Goal: Task Accomplishment & Management: Use online tool/utility

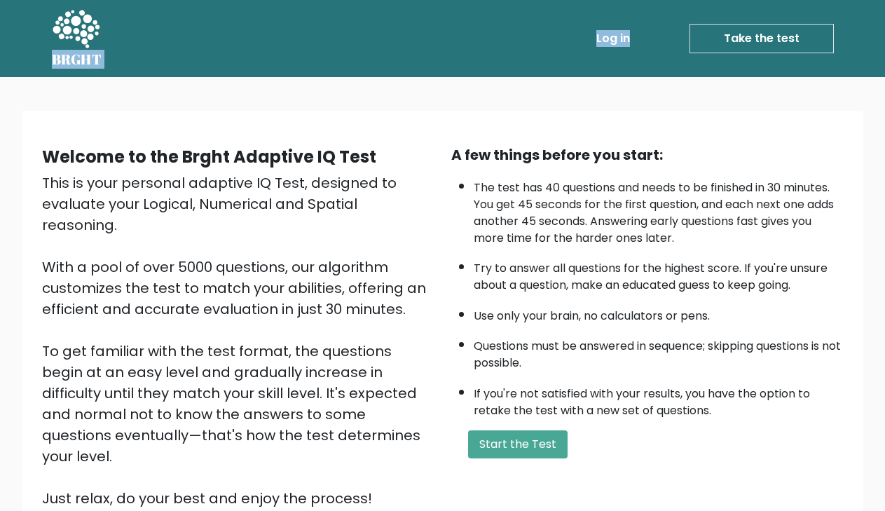
drag, startPoint x: 43, startPoint y: 58, endPoint x: 124, endPoint y: 58, distance: 81.3
click at [124, 58] on div "BRGHT BRGHT Log in Take the test Take the test" at bounding box center [442, 39] width 799 height 66
copy div "BRGHT BRGHT Log in"
click at [424, 297] on div "This is your personal adaptive IQ Test, designed to evaluate your Logical, Nume…" at bounding box center [238, 340] width 392 height 336
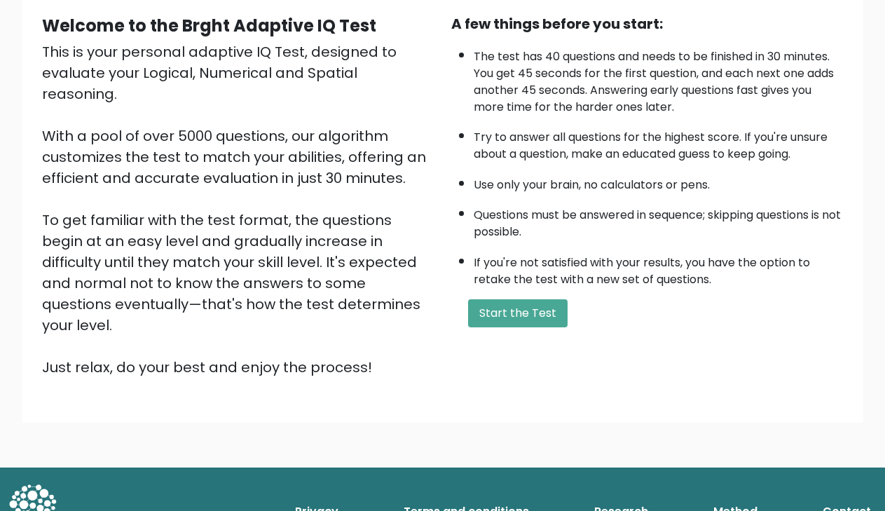
click at [137, 200] on div "This is your personal adaptive IQ Test, designed to evaluate your Logical, Nume…" at bounding box center [238, 209] width 392 height 336
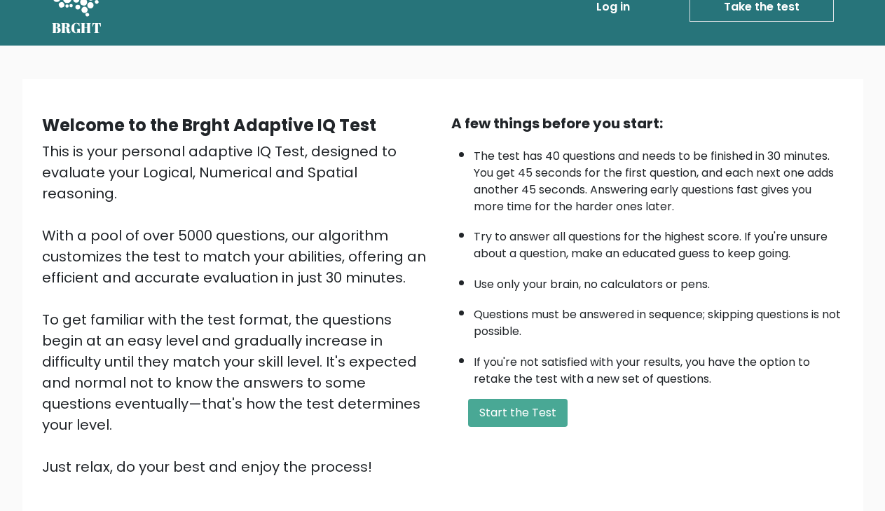
scroll to position [0, 0]
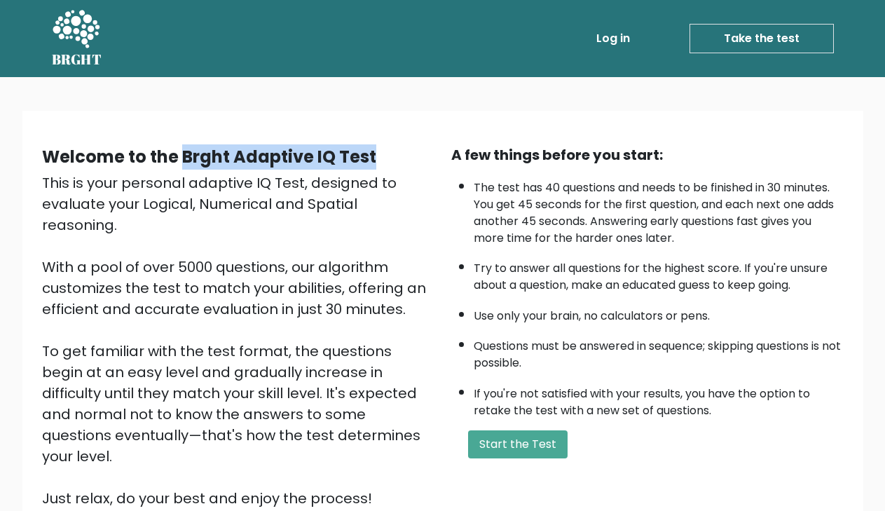
drag, startPoint x: 181, startPoint y: 158, endPoint x: 388, endPoint y: 157, distance: 207.5
click at [388, 157] on div "Welcome to the Brght Adaptive IQ Test" at bounding box center [238, 156] width 392 height 25
copy b "Brght Adaptive IQ Test"
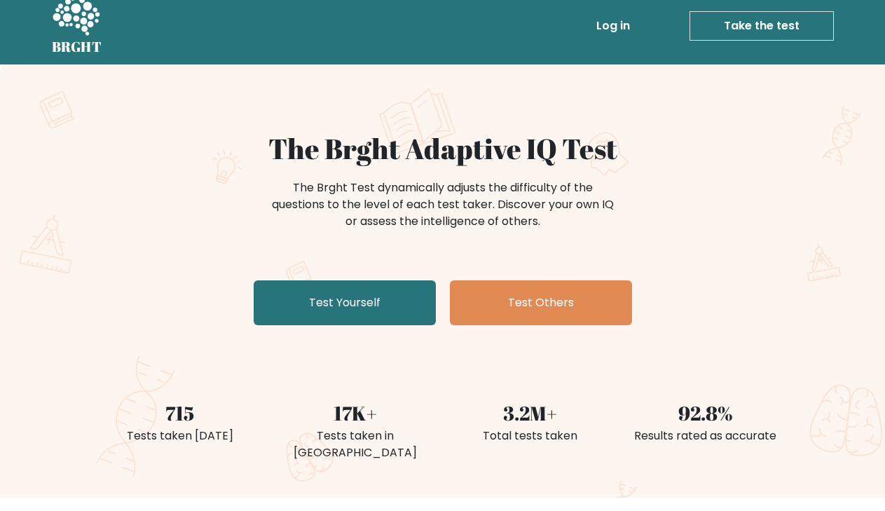
scroll to position [14, 0]
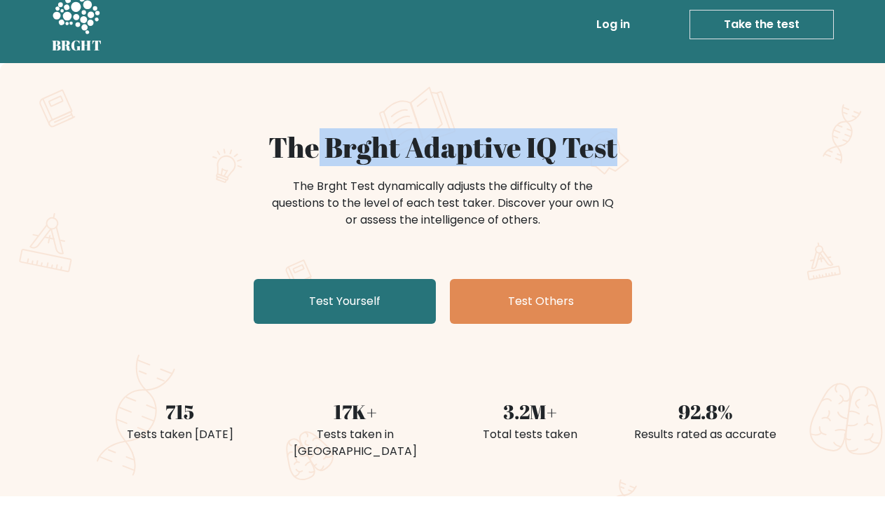
drag, startPoint x: 319, startPoint y: 149, endPoint x: 649, endPoint y: 147, distance: 330.1
click at [650, 148] on h1 "The Brght Adaptive IQ Test" at bounding box center [443, 147] width 684 height 34
click at [615, 141] on h1 "The Brght Adaptive IQ Test" at bounding box center [443, 147] width 684 height 34
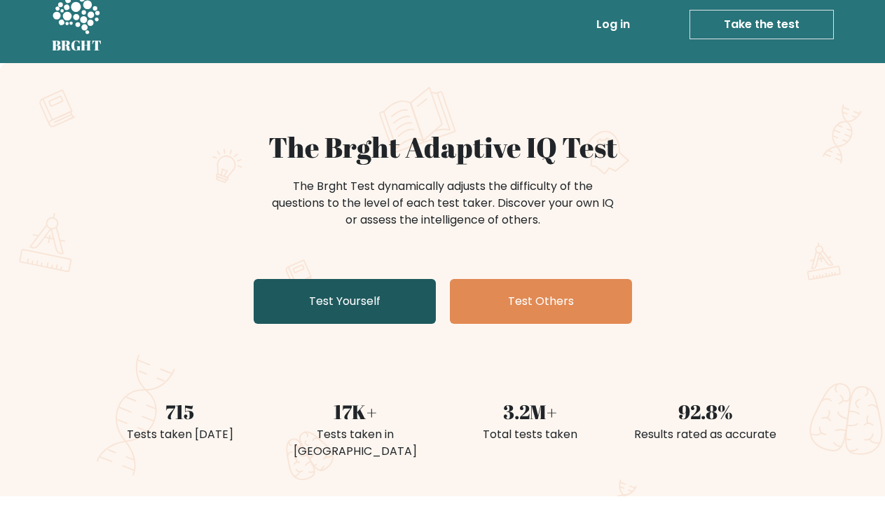
click at [344, 294] on link "Test Yourself" at bounding box center [345, 301] width 182 height 45
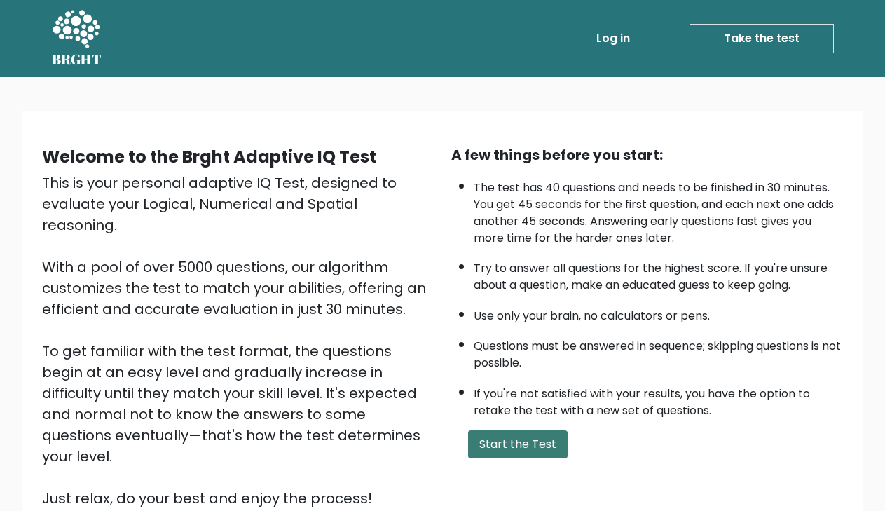
click at [549, 440] on button "Start the Test" at bounding box center [518, 444] width 100 height 28
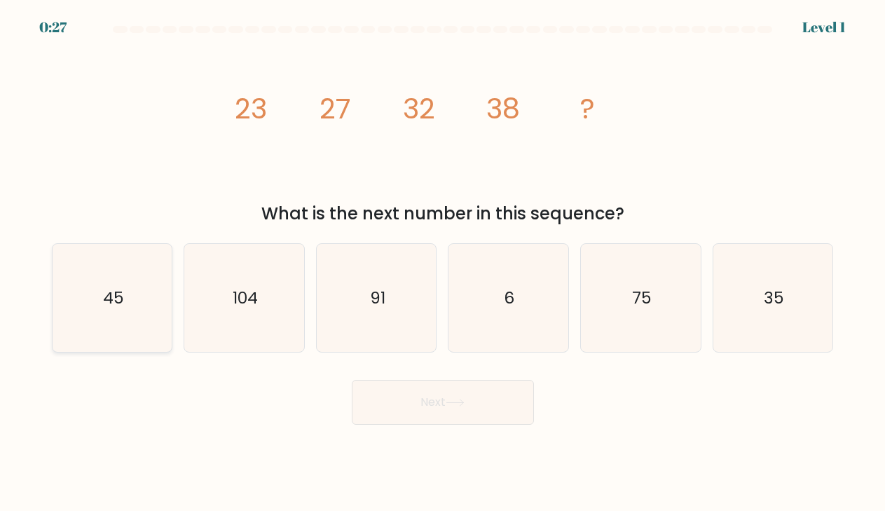
click at [116, 280] on icon "45" at bounding box center [112, 298] width 109 height 109
click at [443, 263] on input "a. 45" at bounding box center [443, 259] width 1 height 7
radio input "true"
click at [414, 392] on button "Next" at bounding box center [443, 402] width 182 height 45
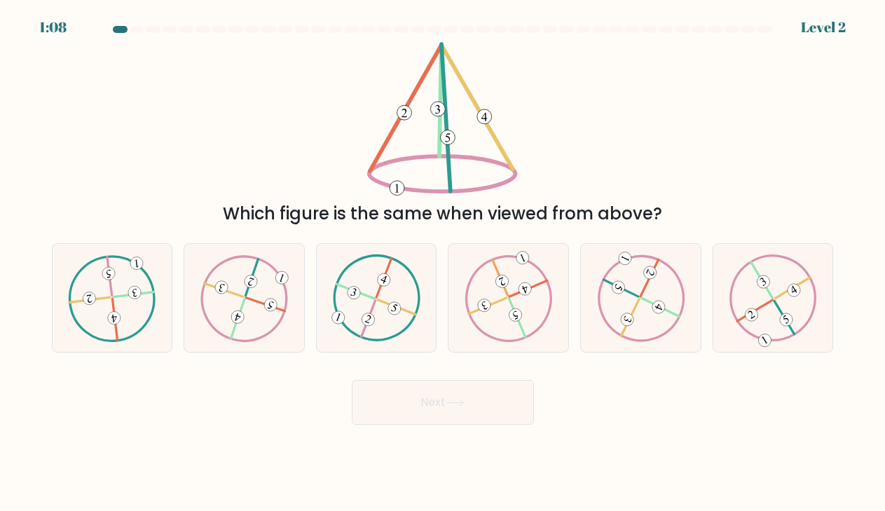
drag, startPoint x: 273, startPoint y: 212, endPoint x: 636, endPoint y: 215, distance: 363.1
click at [636, 215] on div "Which figure is the same when viewed from above?" at bounding box center [442, 213] width 765 height 25
click at [754, 311] on 494 at bounding box center [752, 315] width 18 height 18
click at [444, 263] on input "f." at bounding box center [443, 259] width 1 height 7
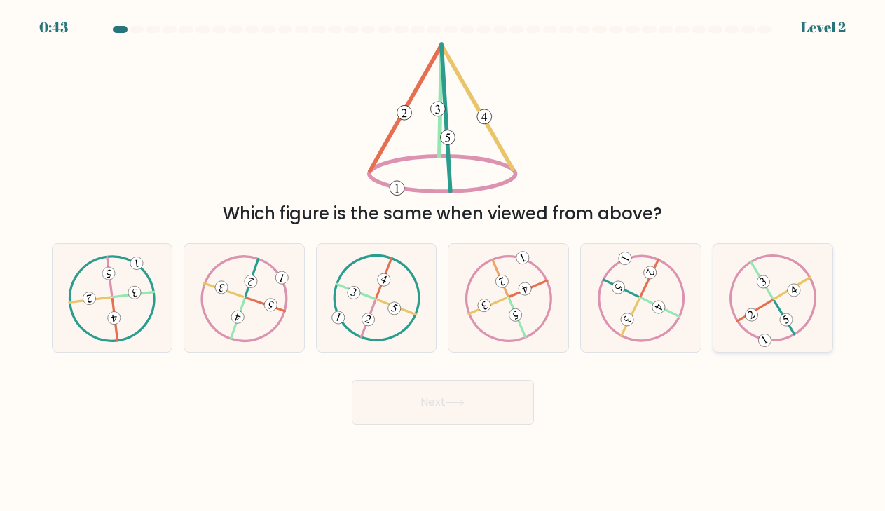
radio input "true"
click at [502, 390] on button "Next" at bounding box center [443, 402] width 182 height 45
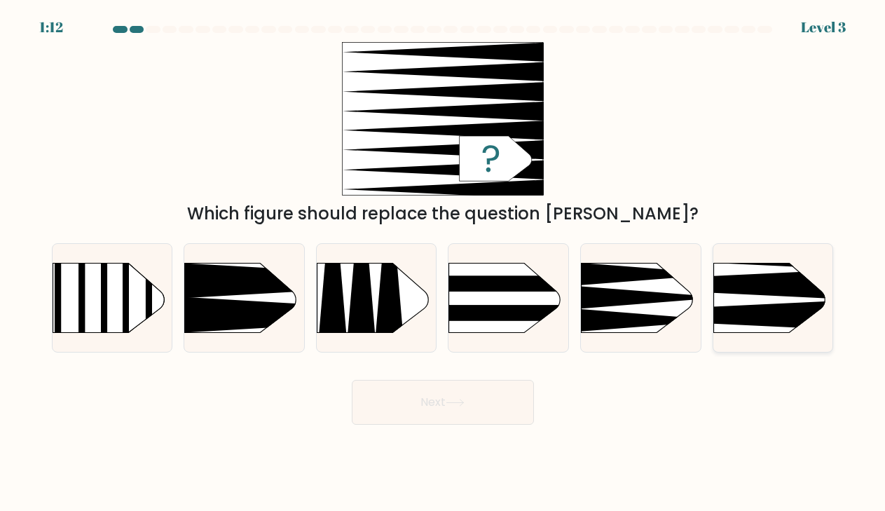
click at [753, 303] on rect at bounding box center [687, 236] width 311 height 237
click at [444, 263] on input "f." at bounding box center [443, 259] width 1 height 7
radio input "true"
click at [450, 415] on button "Next" at bounding box center [443, 402] width 182 height 45
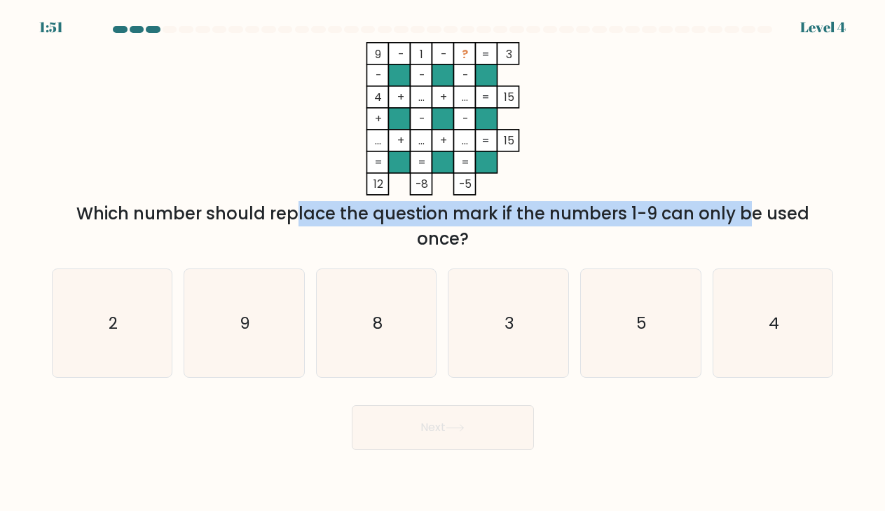
drag, startPoint x: 172, startPoint y: 208, endPoint x: 631, endPoint y: 221, distance: 458.5
click at [631, 221] on div "Which number should replace the question mark if the numbers 1-9 can only be us…" at bounding box center [442, 226] width 765 height 50
click at [540, 243] on div "Which number should replace the question mark if the numbers 1-9 can only be us…" at bounding box center [442, 226] width 765 height 50
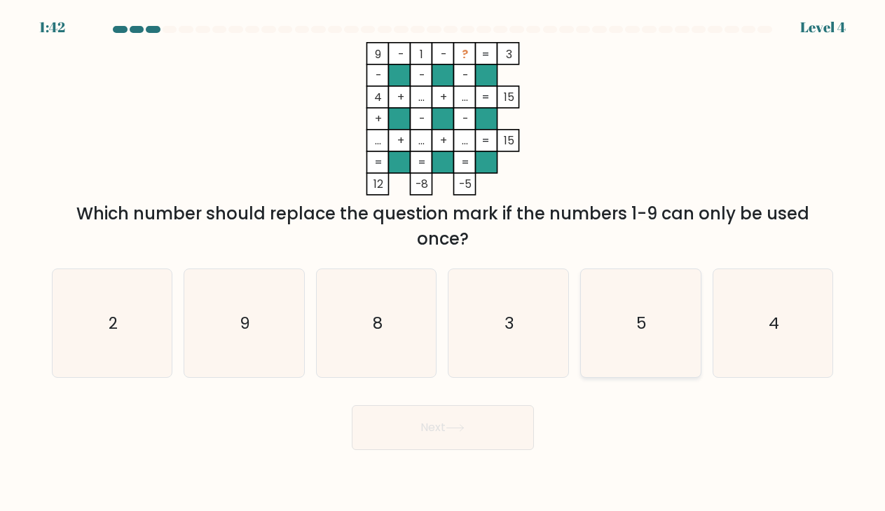
click at [649, 323] on icon "5" at bounding box center [641, 323] width 109 height 109
click at [444, 263] on input "e. 5" at bounding box center [443, 259] width 1 height 7
radio input "true"
click at [489, 425] on button "Next" at bounding box center [443, 427] width 182 height 45
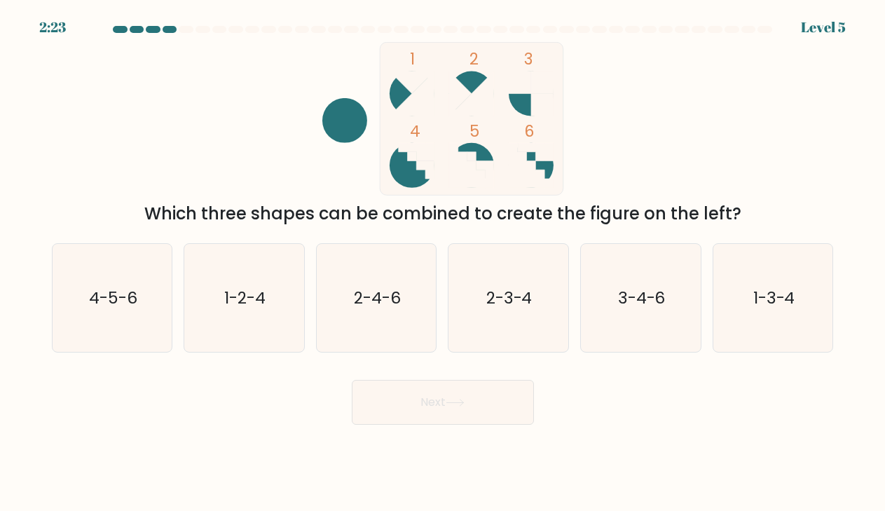
drag, startPoint x: 266, startPoint y: 212, endPoint x: 727, endPoint y: 212, distance: 461.2
click at [727, 212] on div "Which three shapes can be combined to create the figure on the left?" at bounding box center [442, 213] width 765 height 25
click at [98, 292] on text "4-5-6" at bounding box center [113, 298] width 48 height 22
click at [443, 263] on input "a. 4-5-6" at bounding box center [443, 259] width 1 height 7
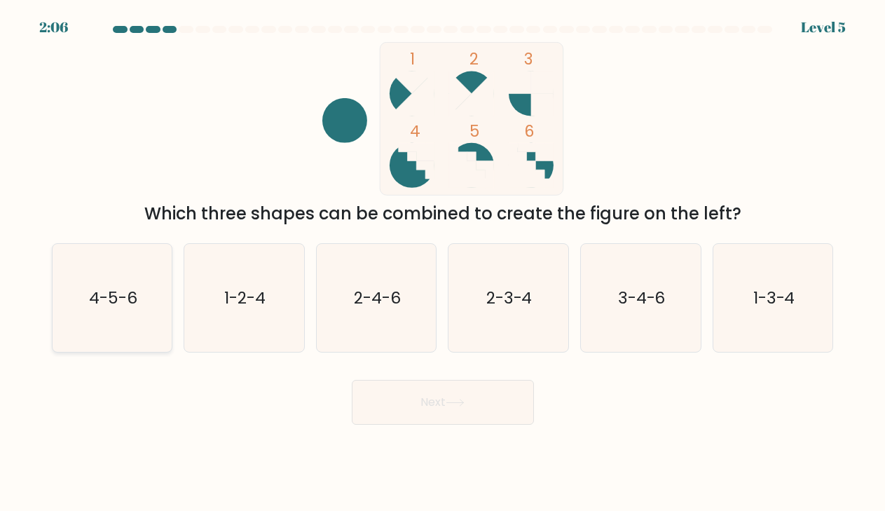
radio input "true"
click at [388, 404] on button "Next" at bounding box center [443, 402] width 182 height 45
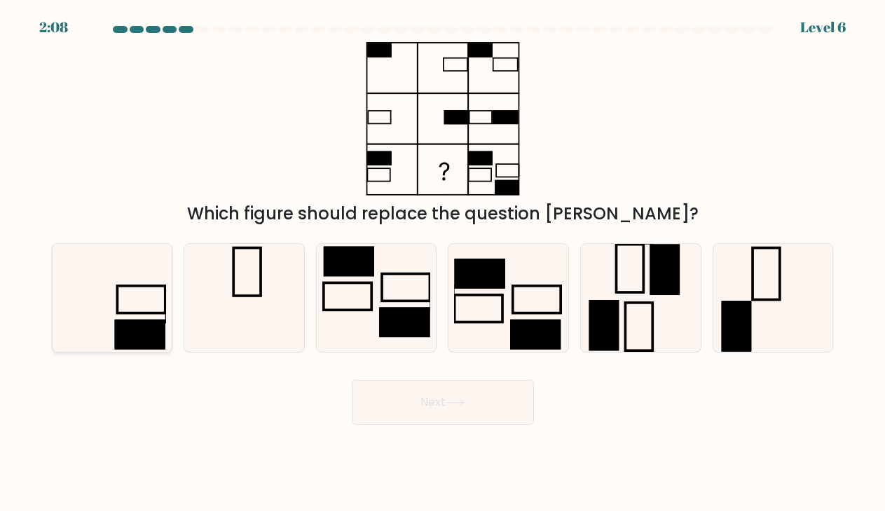
click at [149, 329] on rect at bounding box center [140, 335] width 50 height 30
click at [443, 263] on input "a." at bounding box center [443, 259] width 1 height 7
radio input "true"
click at [421, 404] on button "Next" at bounding box center [443, 402] width 182 height 45
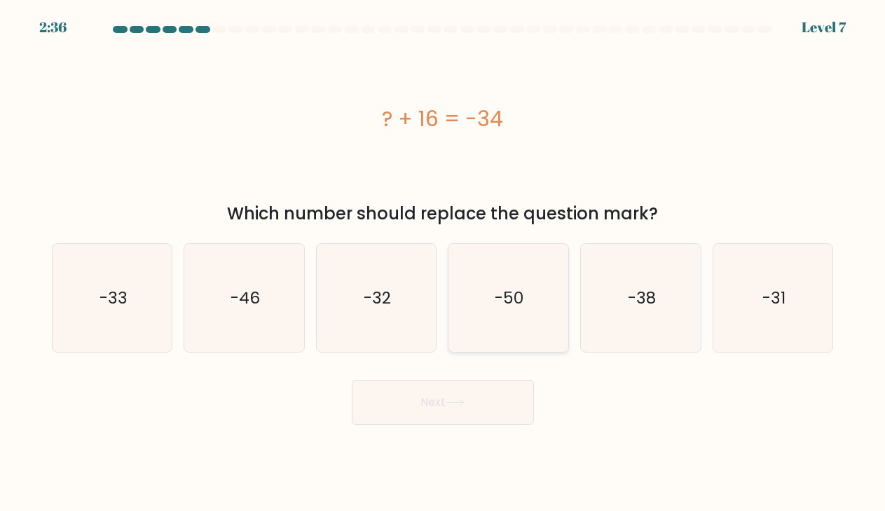
click at [514, 299] on text "-50" at bounding box center [510, 298] width 29 height 22
click at [444, 263] on input "d. -50" at bounding box center [443, 259] width 1 height 7
radio input "true"
click at [483, 399] on button "Next" at bounding box center [443, 402] width 182 height 45
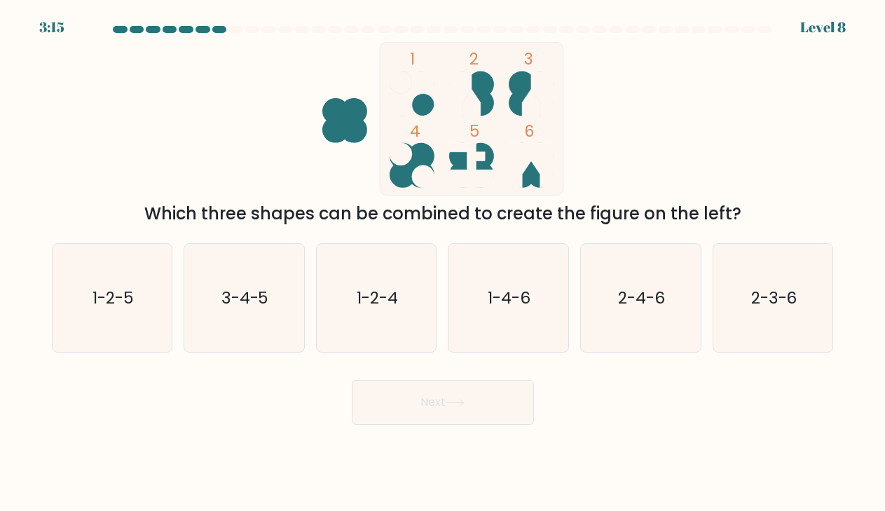
drag, startPoint x: 249, startPoint y: 212, endPoint x: 700, endPoint y: 219, distance: 451.4
click at [700, 219] on div "Which three shapes can be combined to create the figure on the left?" at bounding box center [442, 213] width 765 height 25
click at [804, 287] on icon "2-3-6" at bounding box center [773, 298] width 109 height 109
click at [444, 263] on input "f. 2-3-6" at bounding box center [443, 259] width 1 height 7
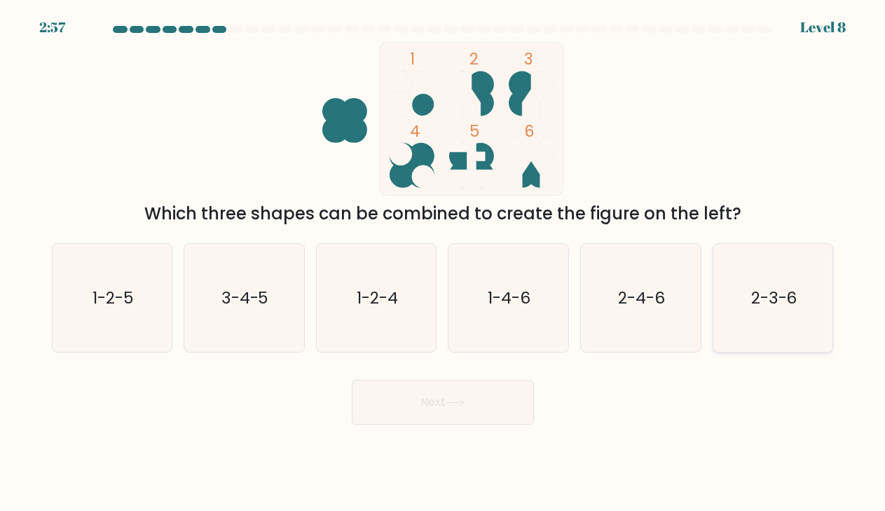
radio input "true"
click at [507, 399] on button "Next" at bounding box center [443, 402] width 182 height 45
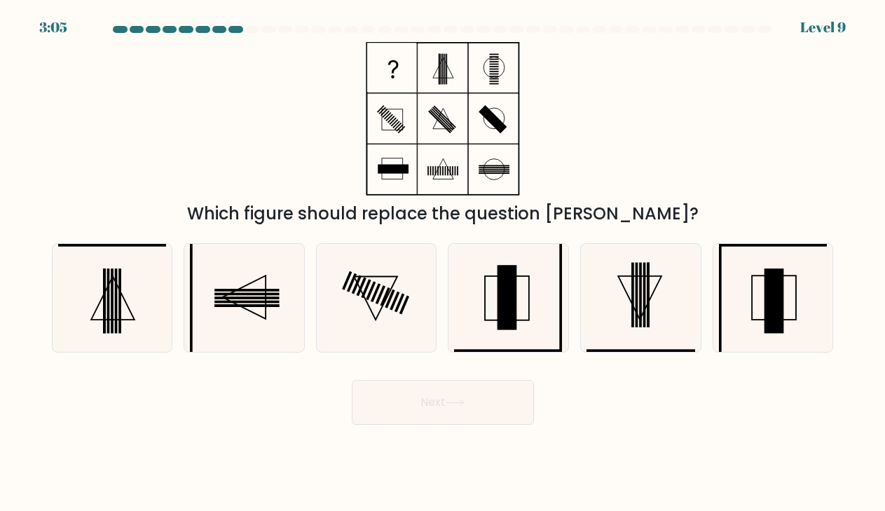
click at [559, 190] on div "Which figure should replace the question [PERSON_NAME]?" at bounding box center [442, 134] width 799 height 184
click at [768, 320] on rect at bounding box center [774, 297] width 44 height 44
click at [444, 263] on input "f." at bounding box center [443, 259] width 1 height 7
radio input "true"
click at [473, 403] on button "Next" at bounding box center [443, 402] width 182 height 45
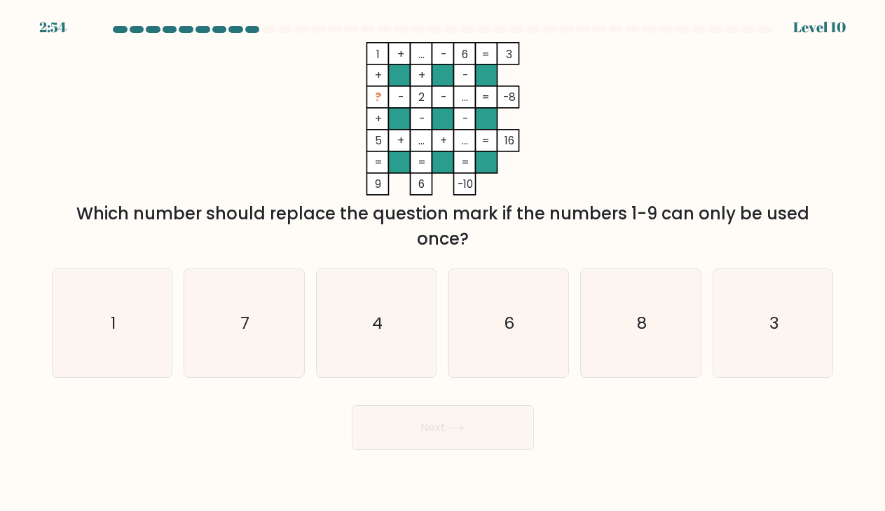
drag, startPoint x: 292, startPoint y: 211, endPoint x: 500, endPoint y: 231, distance: 209.1
click at [500, 232] on div "Which number should replace the question mark if the numbers 1-9 can only be us…" at bounding box center [442, 226] width 765 height 50
click at [500, 231] on div "Which number should replace the question mark if the numbers 1-9 can only be us…" at bounding box center [442, 226] width 765 height 50
click at [764, 309] on icon "3" at bounding box center [773, 323] width 109 height 109
click at [444, 263] on input "f. 3" at bounding box center [443, 259] width 1 height 7
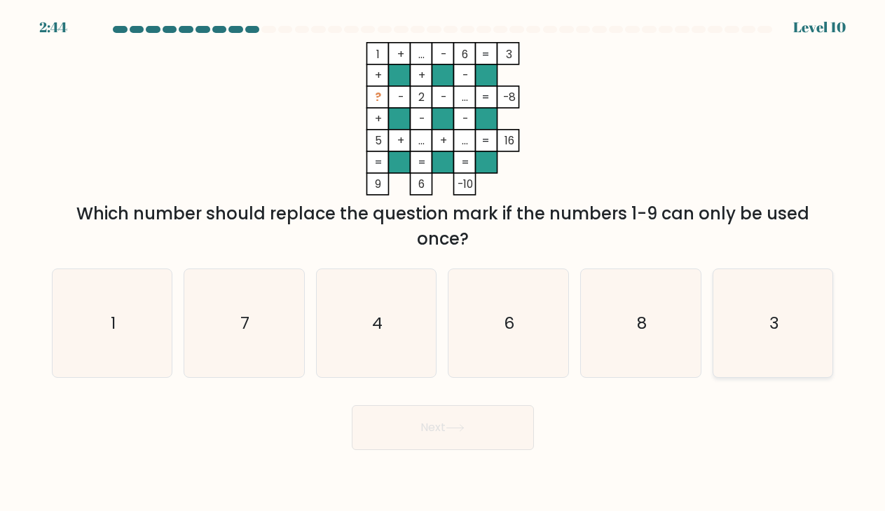
radio input "true"
click at [491, 430] on button "Next" at bounding box center [443, 427] width 182 height 45
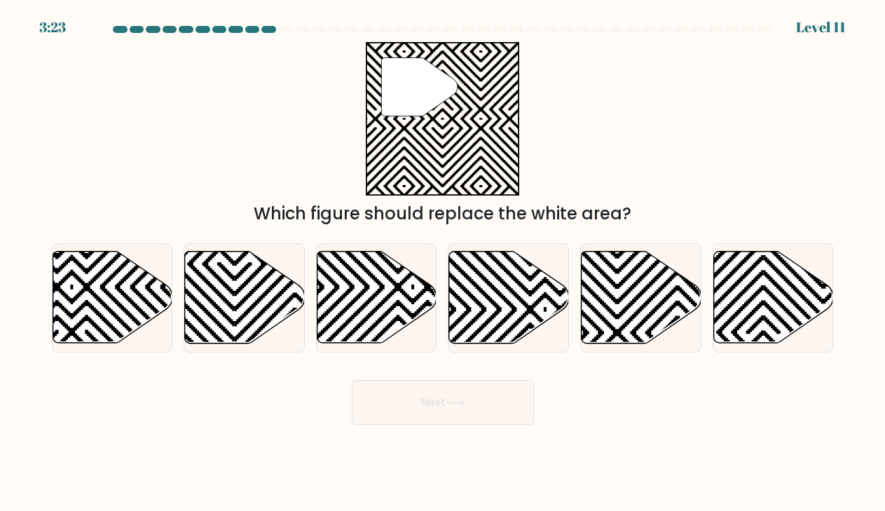
drag, startPoint x: 360, startPoint y: 212, endPoint x: 664, endPoint y: 210, distance: 303.5
click at [664, 210] on div "Which figure should replace the white area?" at bounding box center [442, 213] width 765 height 25
click at [602, 328] on icon at bounding box center [642, 298] width 120 height 92
click at [444, 263] on input "e." at bounding box center [443, 259] width 1 height 7
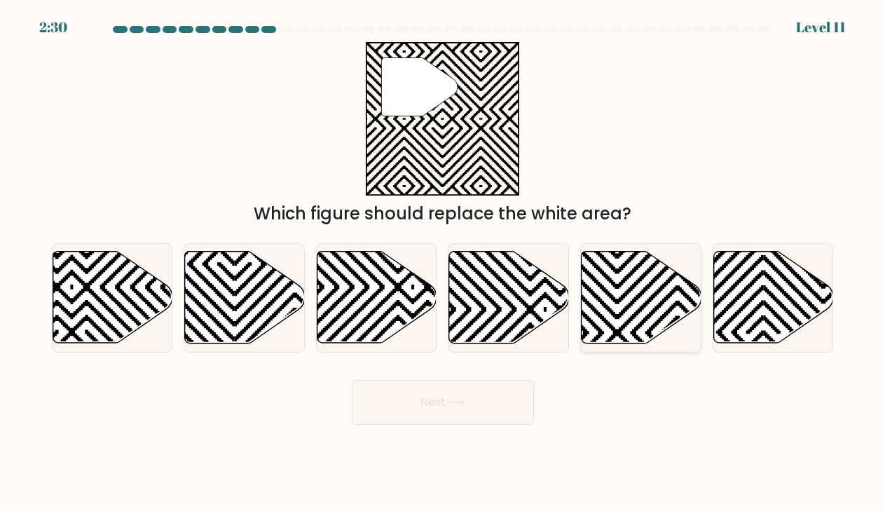
radio input "true"
click at [481, 409] on button "Next" at bounding box center [443, 402] width 182 height 45
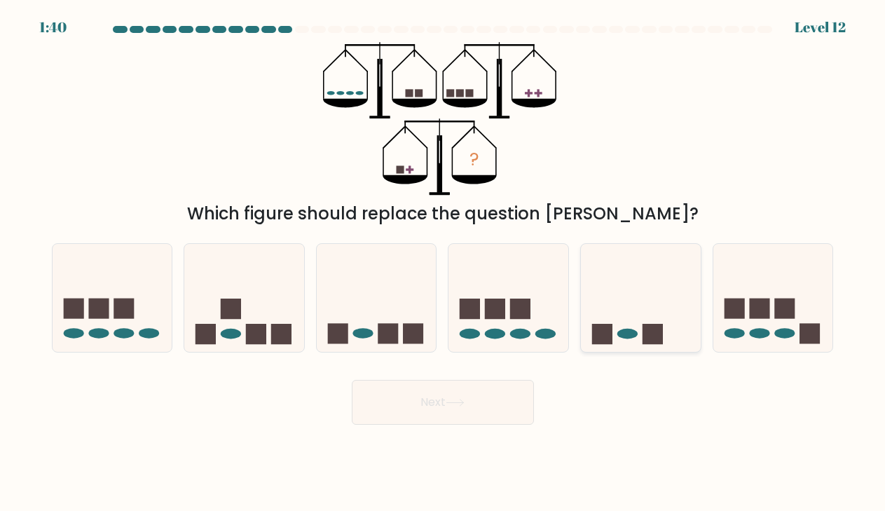
click at [616, 296] on icon at bounding box center [641, 297] width 120 height 99
click at [444, 263] on input "e." at bounding box center [443, 259] width 1 height 7
radio input "true"
click at [503, 415] on button "Next" at bounding box center [443, 402] width 182 height 45
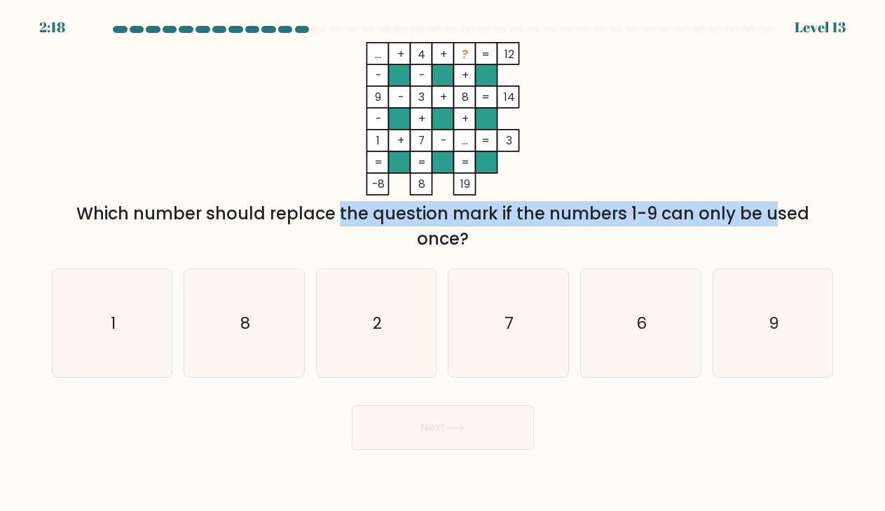
drag, startPoint x: 223, startPoint y: 215, endPoint x: 650, endPoint y: 217, distance: 427.5
click at [650, 217] on div "Which number should replace the question mark if the numbers 1-9 can only be us…" at bounding box center [442, 226] width 765 height 50
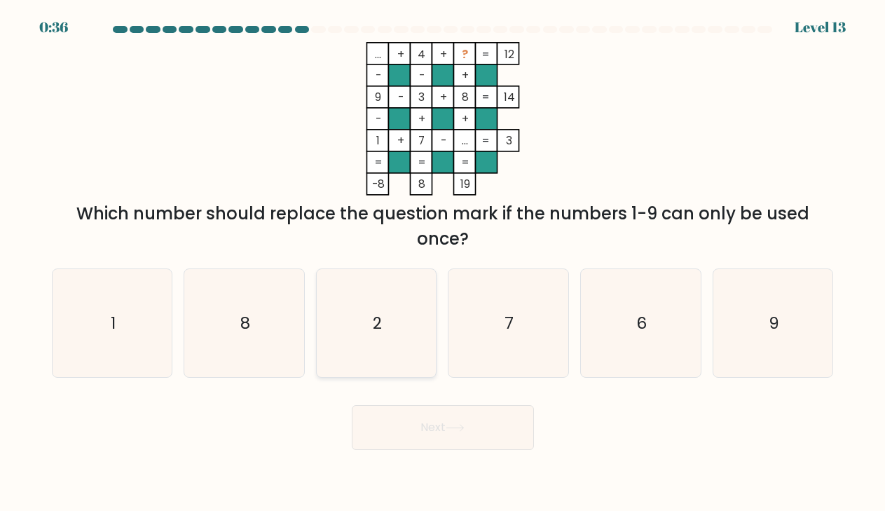
click at [408, 329] on icon "2" at bounding box center [376, 323] width 109 height 109
click at [443, 263] on input "c. 2" at bounding box center [443, 259] width 1 height 7
radio input "true"
click at [610, 291] on icon "6" at bounding box center [641, 323] width 109 height 109
click at [444, 263] on input "e. 6" at bounding box center [443, 259] width 1 height 7
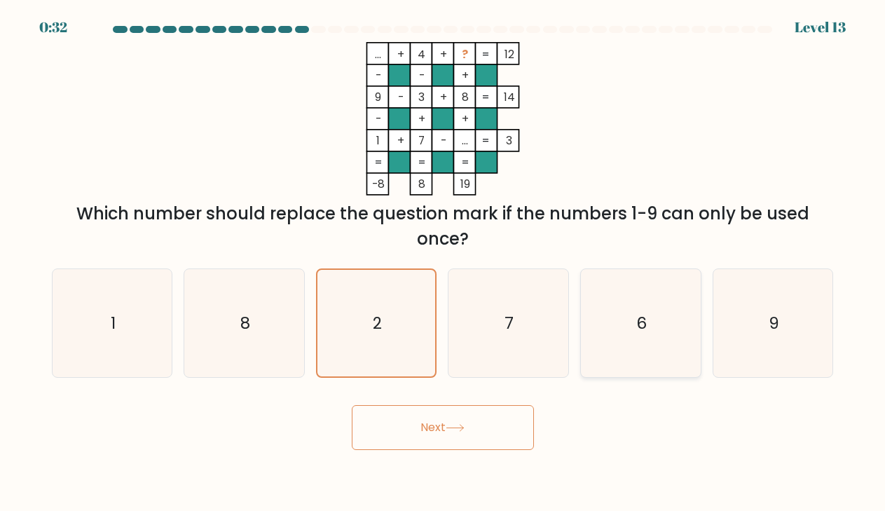
radio input "true"
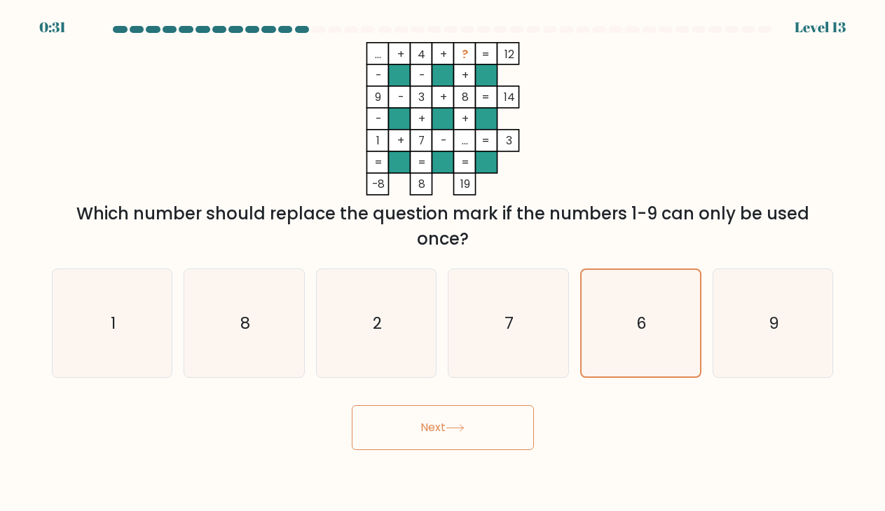
click at [477, 424] on button "Next" at bounding box center [443, 427] width 182 height 45
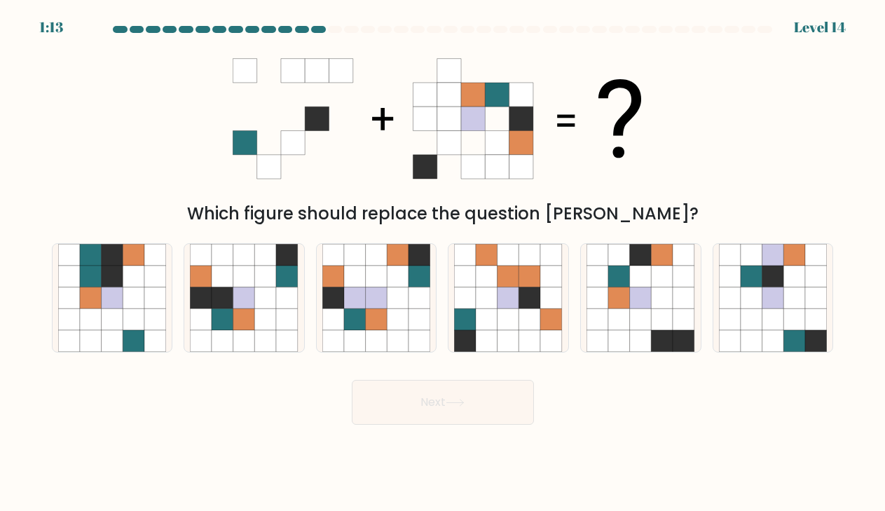
drag, startPoint x: 317, startPoint y: 212, endPoint x: 705, endPoint y: 210, distance: 388.3
click at [705, 210] on div "Which figure should replace the question [PERSON_NAME]?" at bounding box center [442, 213] width 765 height 25
click at [247, 316] on icon at bounding box center [244, 319] width 22 height 22
click at [443, 263] on input "b." at bounding box center [443, 259] width 1 height 7
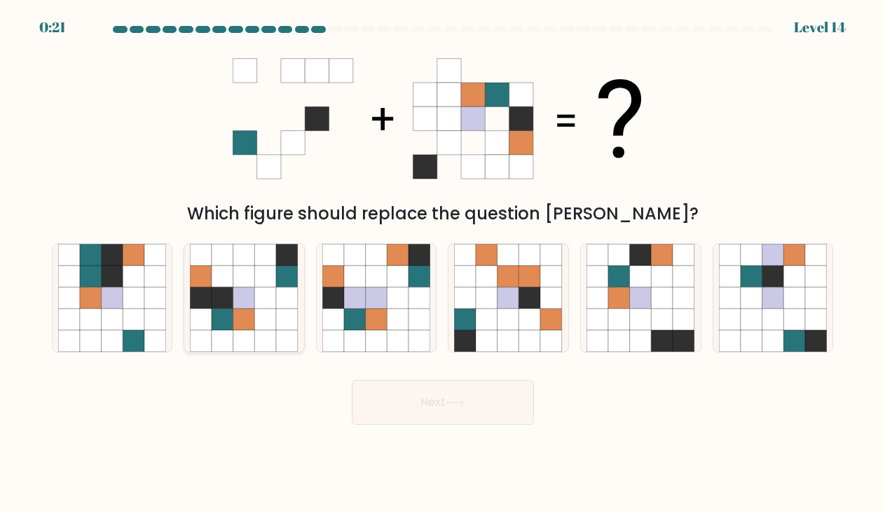
radio input "true"
click at [386, 399] on button "Next" at bounding box center [443, 402] width 182 height 45
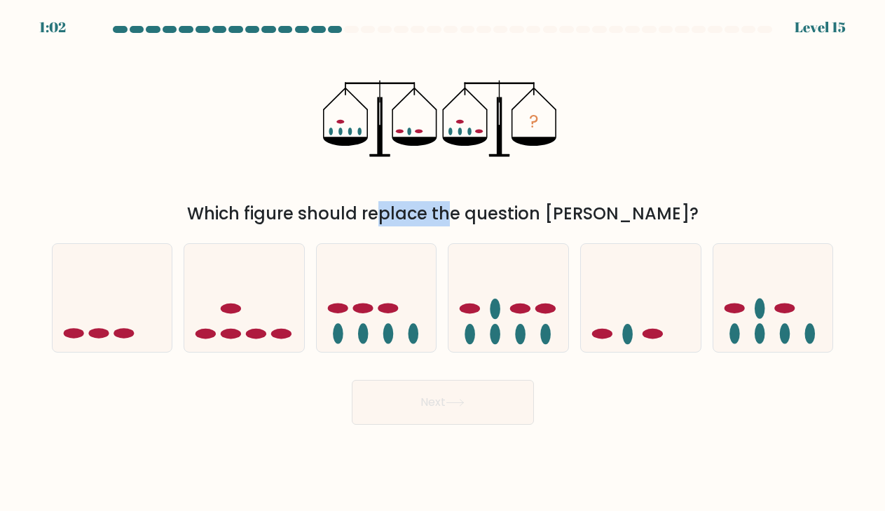
drag, startPoint x: 311, startPoint y: 210, endPoint x: 381, endPoint y: 207, distance: 70.1
click at [381, 207] on div "Which figure should replace the question [PERSON_NAME]?" at bounding box center [442, 213] width 765 height 25
click at [84, 271] on icon at bounding box center [113, 297] width 120 height 99
click at [443, 263] on input "a." at bounding box center [443, 259] width 1 height 7
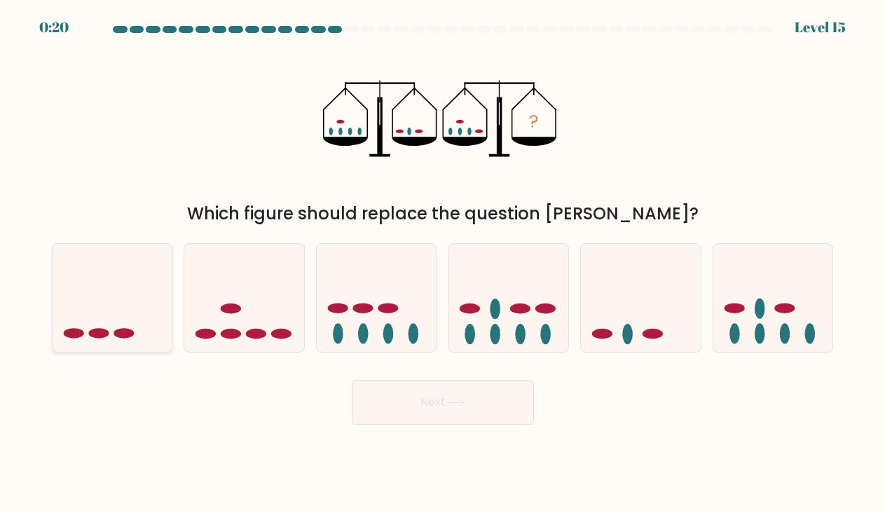
radio input "true"
click at [382, 408] on button "Next" at bounding box center [443, 402] width 182 height 45
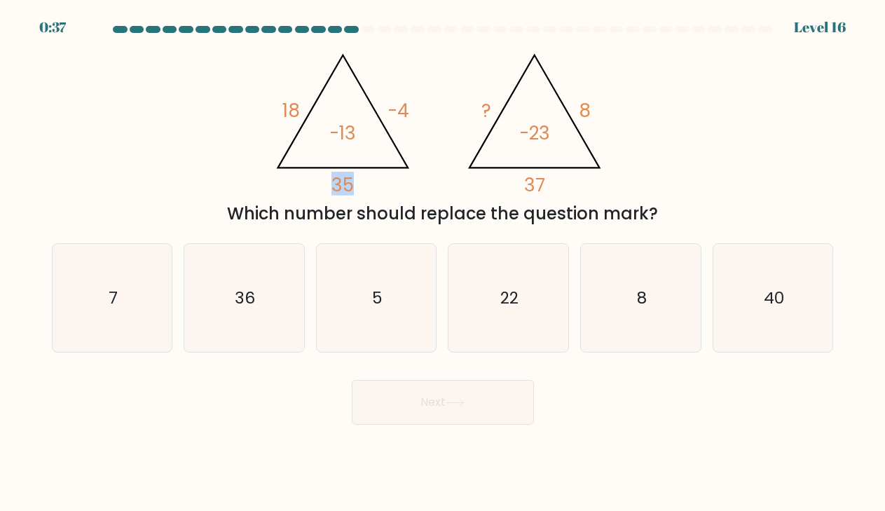
drag, startPoint x: 334, startPoint y: 184, endPoint x: 351, endPoint y: 184, distance: 16.8
click at [351, 184] on tspan "35" at bounding box center [343, 185] width 22 height 26
click at [363, 187] on icon "@import url('[URL][DOMAIN_NAME]); 18 -4 35 -13 @import url('[URL][DOMAIN_NAME])…" at bounding box center [442, 118] width 353 height 153
drag, startPoint x: 592, startPoint y: 115, endPoint x: 583, endPoint y: 114, distance: 9.2
click at [583, 114] on icon "@import url('[URL][DOMAIN_NAME]); 18 -4 35 -13 @import url('[URL][DOMAIN_NAME])…" at bounding box center [442, 118] width 353 height 153
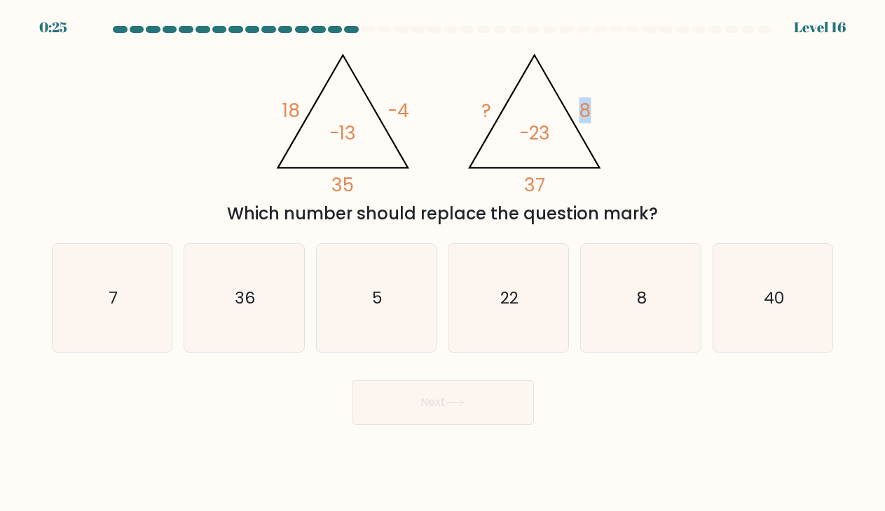
click at [597, 129] on icon "@import url('[URL][DOMAIN_NAME]); 18 -4 35 -13 @import url('[URL][DOMAIN_NAME])…" at bounding box center [442, 118] width 353 height 153
click at [531, 277] on icon "22" at bounding box center [508, 298] width 109 height 109
click at [444, 263] on input "d. 22" at bounding box center [443, 259] width 1 height 7
radio input "true"
click at [476, 404] on button "Next" at bounding box center [443, 402] width 182 height 45
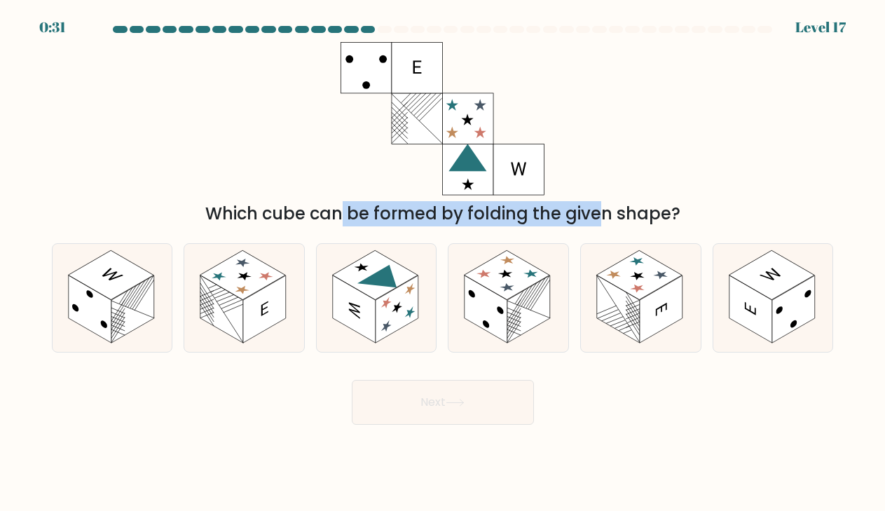
drag, startPoint x: 214, startPoint y: 209, endPoint x: 485, endPoint y: 210, distance: 270.5
click at [486, 210] on div "Which cube can be formed by folding the given shape?" at bounding box center [442, 213] width 765 height 25
click at [524, 217] on div "Which cube can be formed by folding the given shape?" at bounding box center [442, 213] width 765 height 25
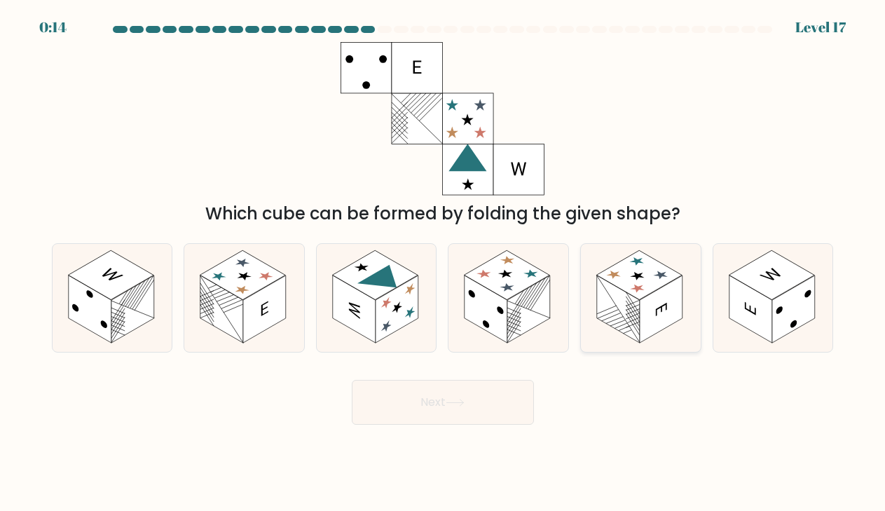
click at [662, 306] on icon at bounding box center [661, 309] width 11 height 13
click at [444, 263] on input "e." at bounding box center [443, 259] width 1 height 7
radio input "true"
click at [446, 399] on button "Next" at bounding box center [443, 402] width 182 height 45
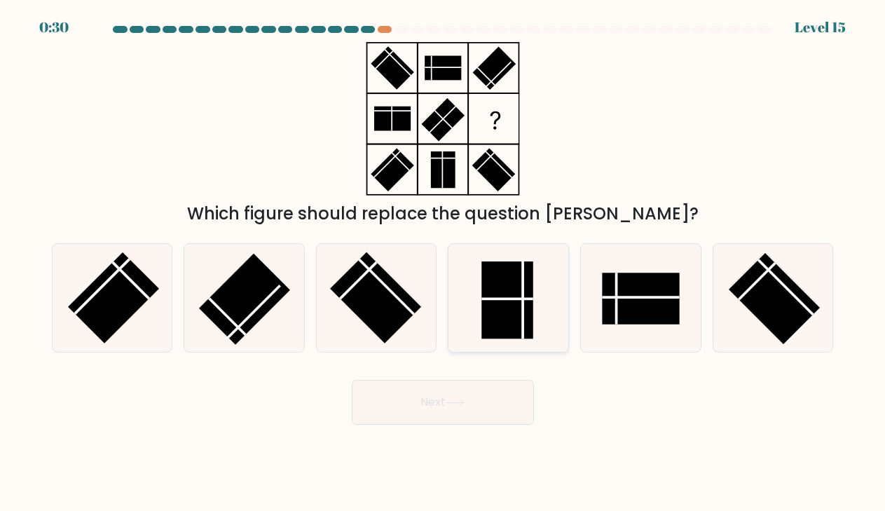
click at [511, 292] on rect at bounding box center [508, 300] width 52 height 78
click at [444, 263] on input "d." at bounding box center [443, 259] width 1 height 7
radio input "true"
click at [477, 415] on button "Next" at bounding box center [443, 402] width 182 height 45
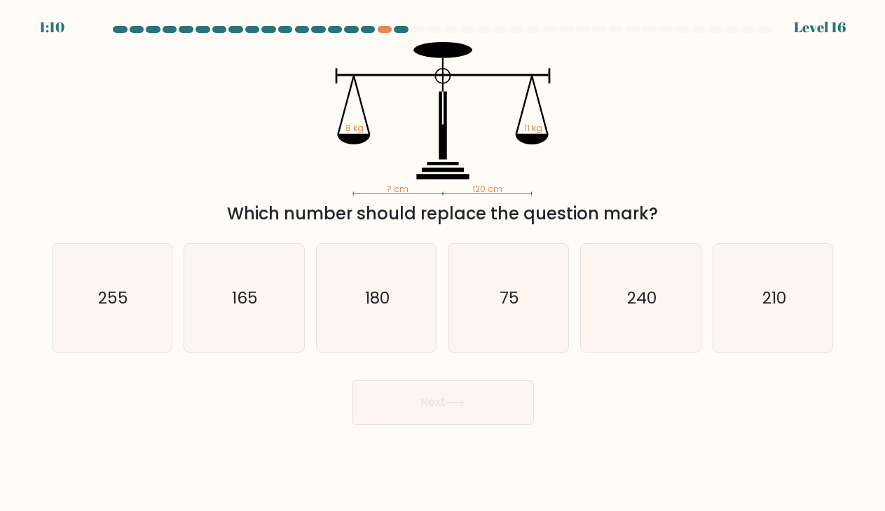
drag, startPoint x: 339, startPoint y: 217, endPoint x: 638, endPoint y: 213, distance: 299.3
click at [638, 213] on div "Which number should replace the question mark?" at bounding box center [442, 213] width 765 height 25
drag, startPoint x: 444, startPoint y: 195, endPoint x: 516, endPoint y: 193, distance: 72.2
click at [516, 193] on icon "? cm 120 cm 8 kg 11 kg" at bounding box center [443, 118] width 421 height 153
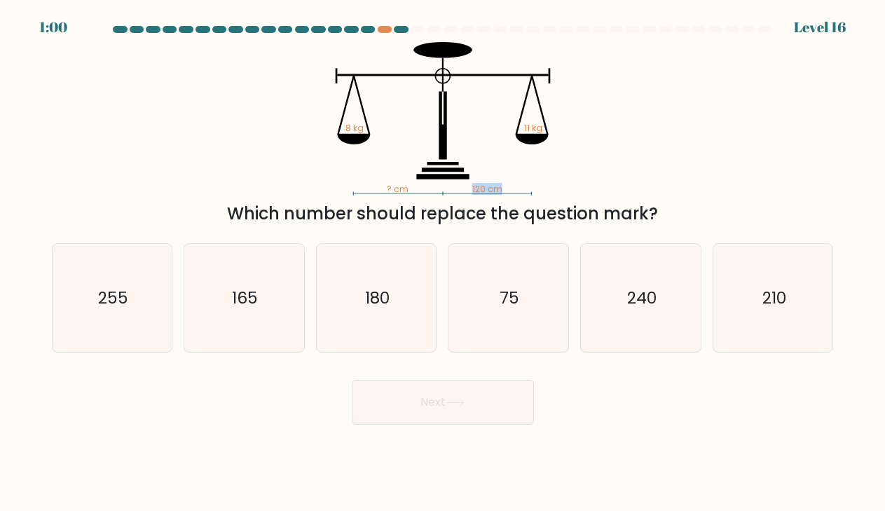
click at [516, 193] on icon "? cm 120 cm 8 kg 11 kg" at bounding box center [443, 118] width 421 height 153
drag, startPoint x: 526, startPoint y: 128, endPoint x: 538, endPoint y: 128, distance: 11.9
click at [538, 128] on tspan "11 kg" at bounding box center [533, 128] width 18 height 12
click at [554, 137] on icon "? cm 120 cm 8 kg 11 kg" at bounding box center [443, 118] width 421 height 153
click at [507, 294] on text "75" at bounding box center [510, 298] width 20 height 22
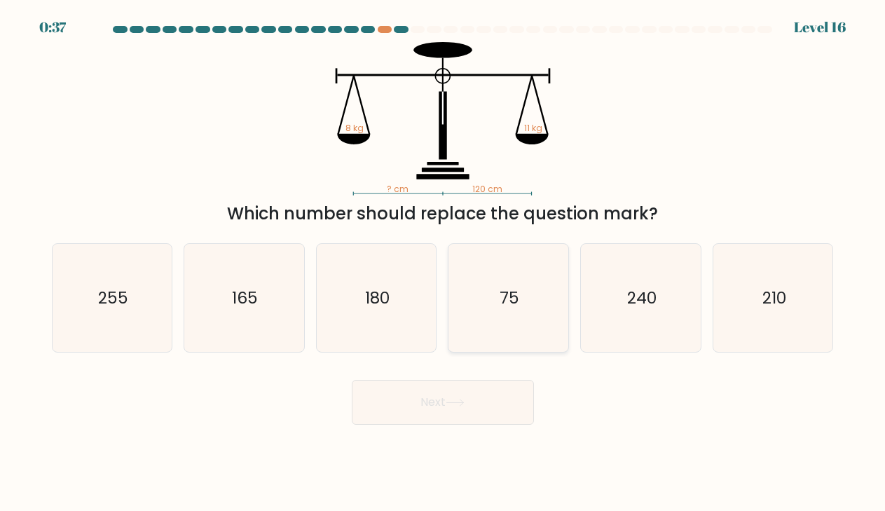
click at [444, 263] on input "d. 75" at bounding box center [443, 259] width 1 height 7
radio input "true"
click at [463, 403] on icon at bounding box center [454, 402] width 17 height 6
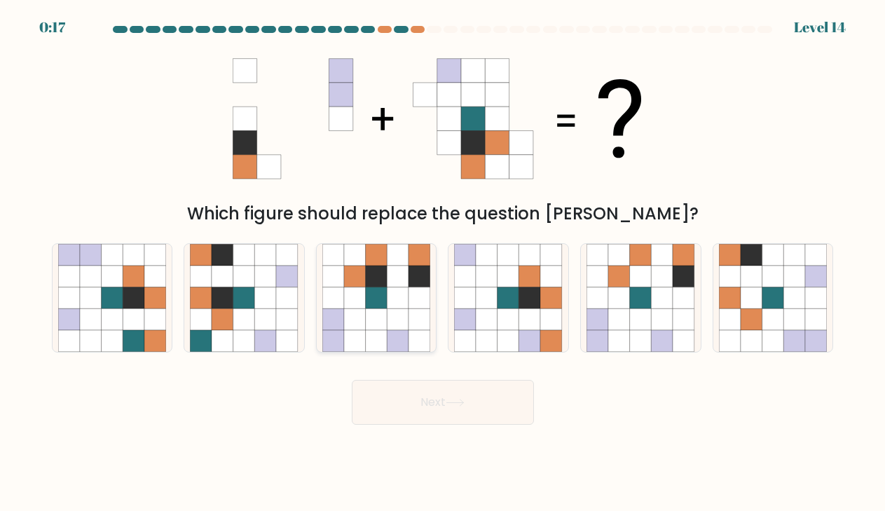
click at [394, 315] on icon at bounding box center [399, 319] width 22 height 22
click at [443, 263] on input "c." at bounding box center [443, 259] width 1 height 7
radio input "true"
click at [434, 405] on button "Next" at bounding box center [443, 402] width 182 height 45
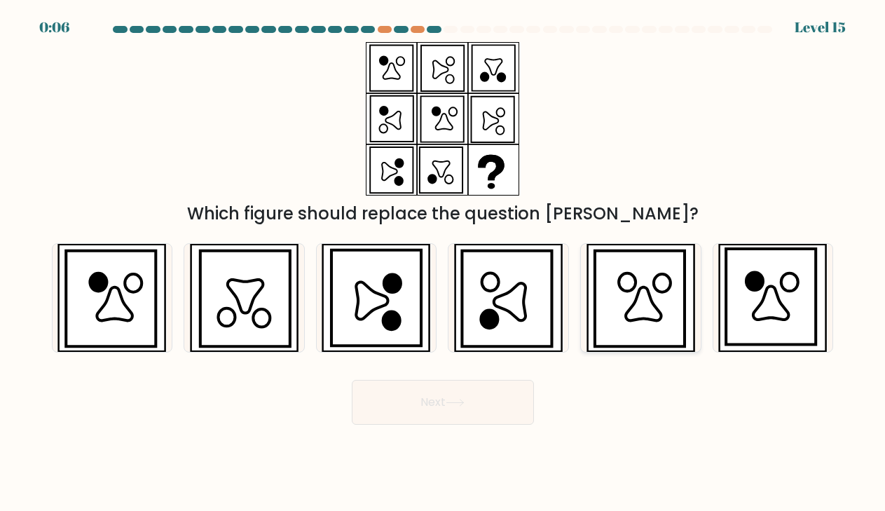
click at [635, 305] on icon at bounding box center [644, 304] width 36 height 34
click at [444, 263] on input "e." at bounding box center [443, 259] width 1 height 7
radio input "true"
click at [479, 395] on button "Next" at bounding box center [443, 402] width 182 height 45
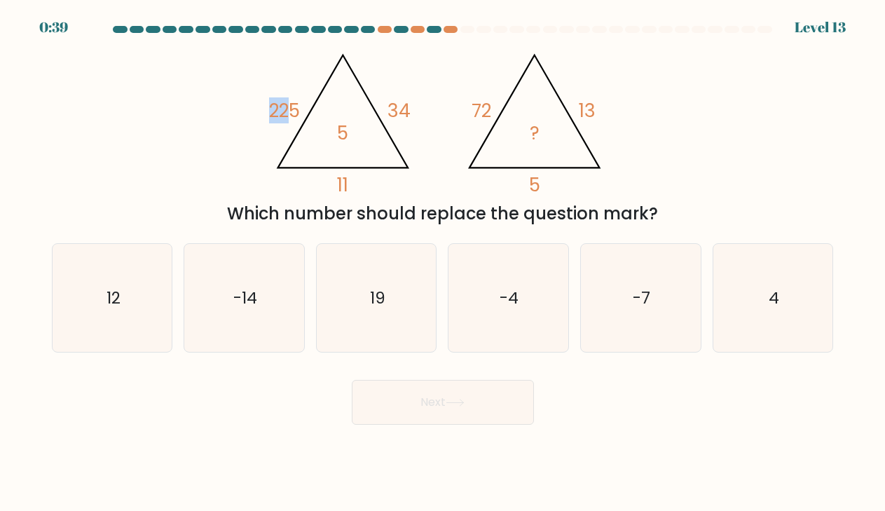
drag, startPoint x: 267, startPoint y: 106, endPoint x: 287, endPoint y: 109, distance: 20.6
click at [287, 109] on tspan "225" at bounding box center [284, 110] width 31 height 26
drag, startPoint x: 353, startPoint y: 186, endPoint x: 345, endPoint y: 186, distance: 7.7
click at [345, 186] on icon "@import url('[URL][DOMAIN_NAME]); 225 34 11 5 @import url('[URL][DOMAIN_NAME]);…" at bounding box center [442, 118] width 353 height 153
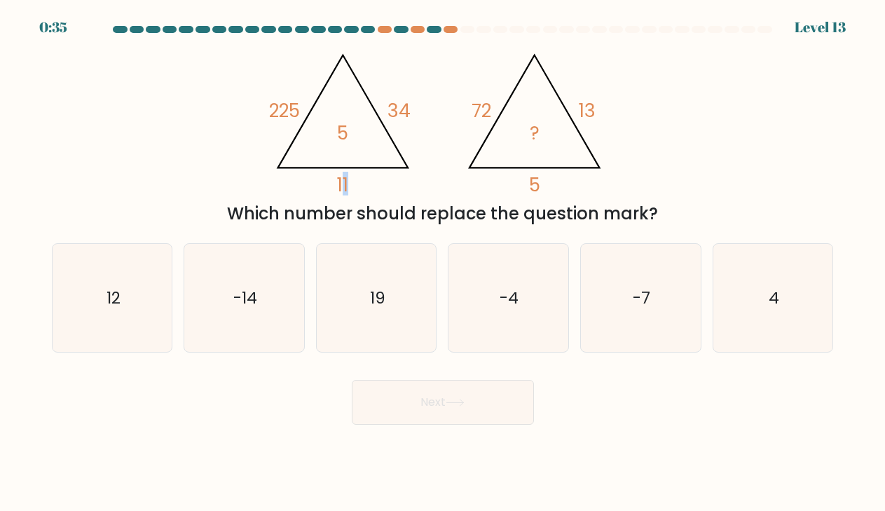
click at [345, 186] on tspan "11" at bounding box center [342, 185] width 11 height 26
click at [408, 275] on icon "19" at bounding box center [376, 298] width 109 height 109
click at [443, 263] on input "c. 19" at bounding box center [443, 259] width 1 height 7
radio input "true"
click at [438, 411] on button "Next" at bounding box center [443, 402] width 182 height 45
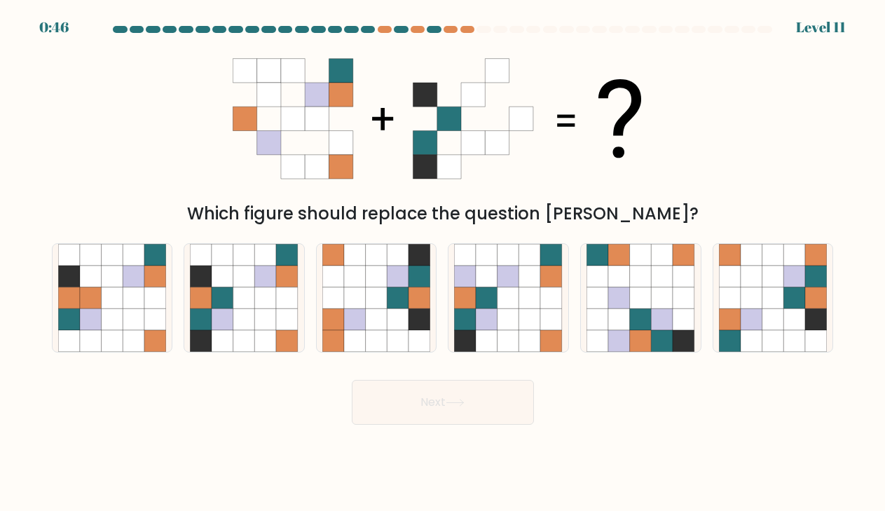
drag, startPoint x: 55, startPoint y: 27, endPoint x: 87, endPoint y: 27, distance: 32.2
click at [87, 27] on div at bounding box center [442, 32] width 799 height 13
click at [259, 149] on icon at bounding box center [269, 142] width 24 height 24
